Goal: Information Seeking & Learning: Learn about a topic

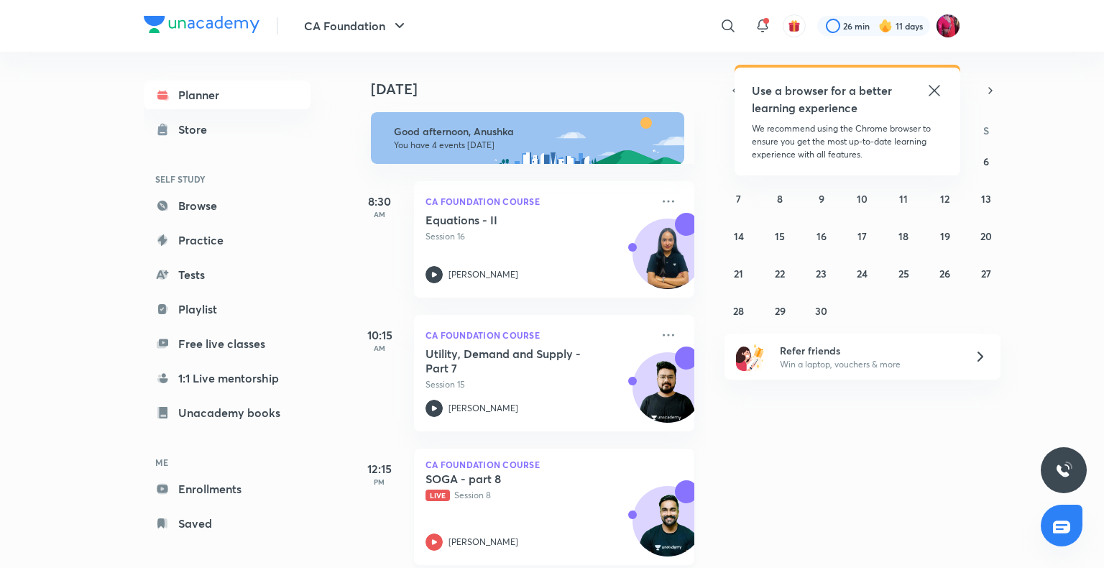
click at [529, 502] on div "SOGA - part 8 Live Session 8 [PERSON_NAME]" at bounding box center [539, 511] width 226 height 79
